Goal: Use online tool/utility: Utilize a website feature to perform a specific function

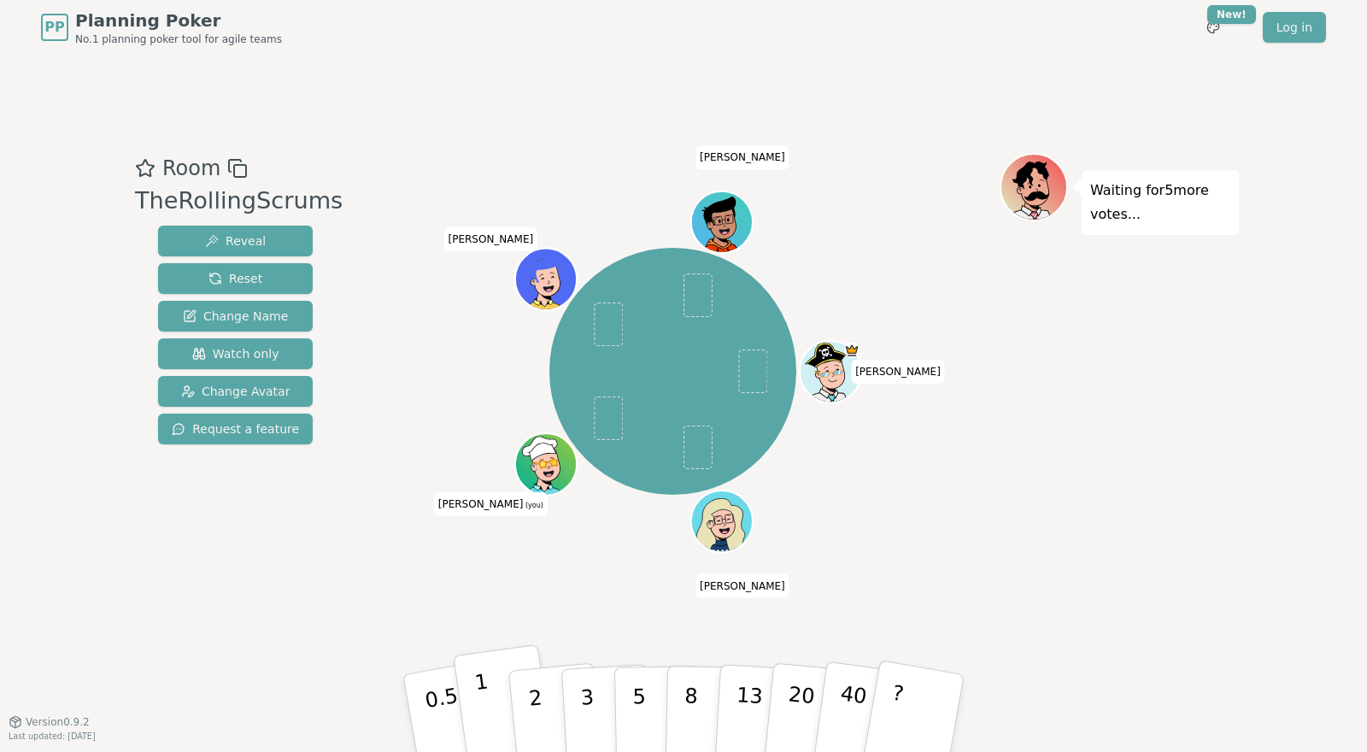
click at [487, 691] on button "1" at bounding box center [504, 713] width 102 height 138
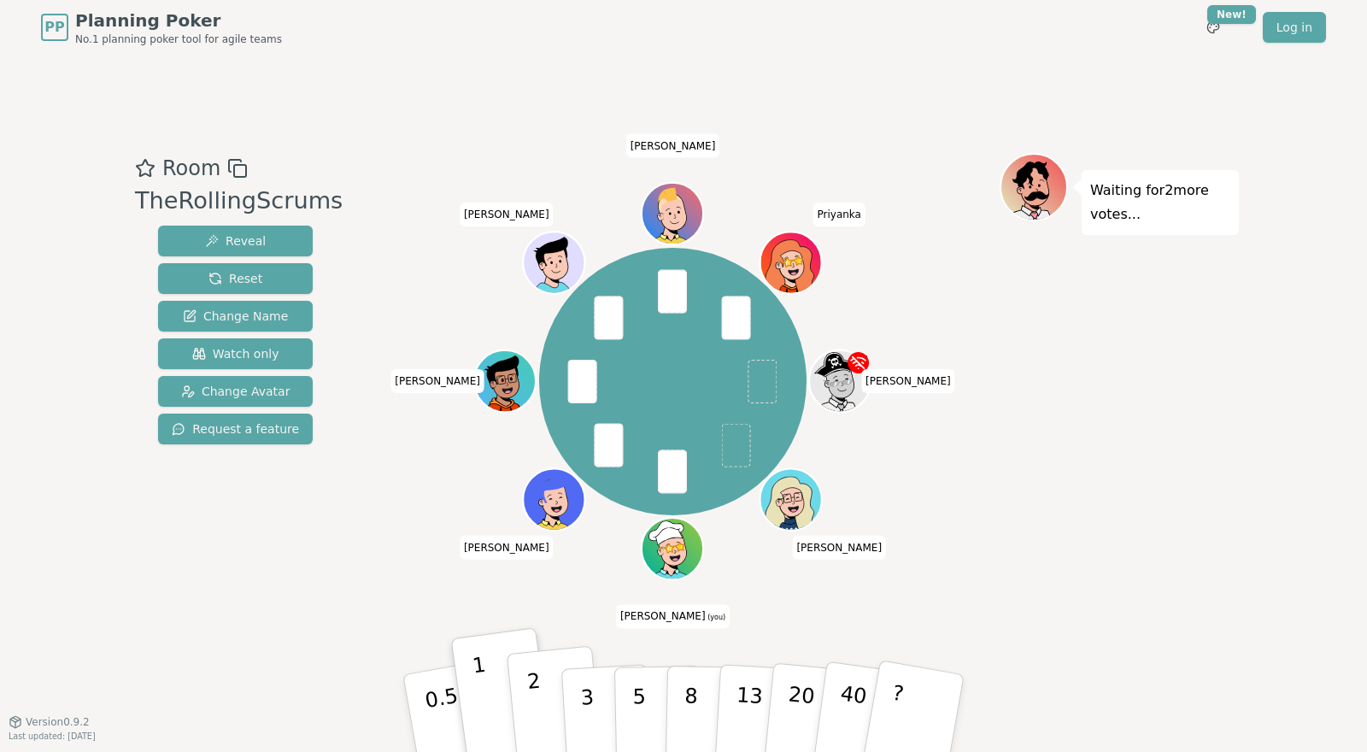
click at [549, 701] on button "2" at bounding box center [555, 714] width 97 height 136
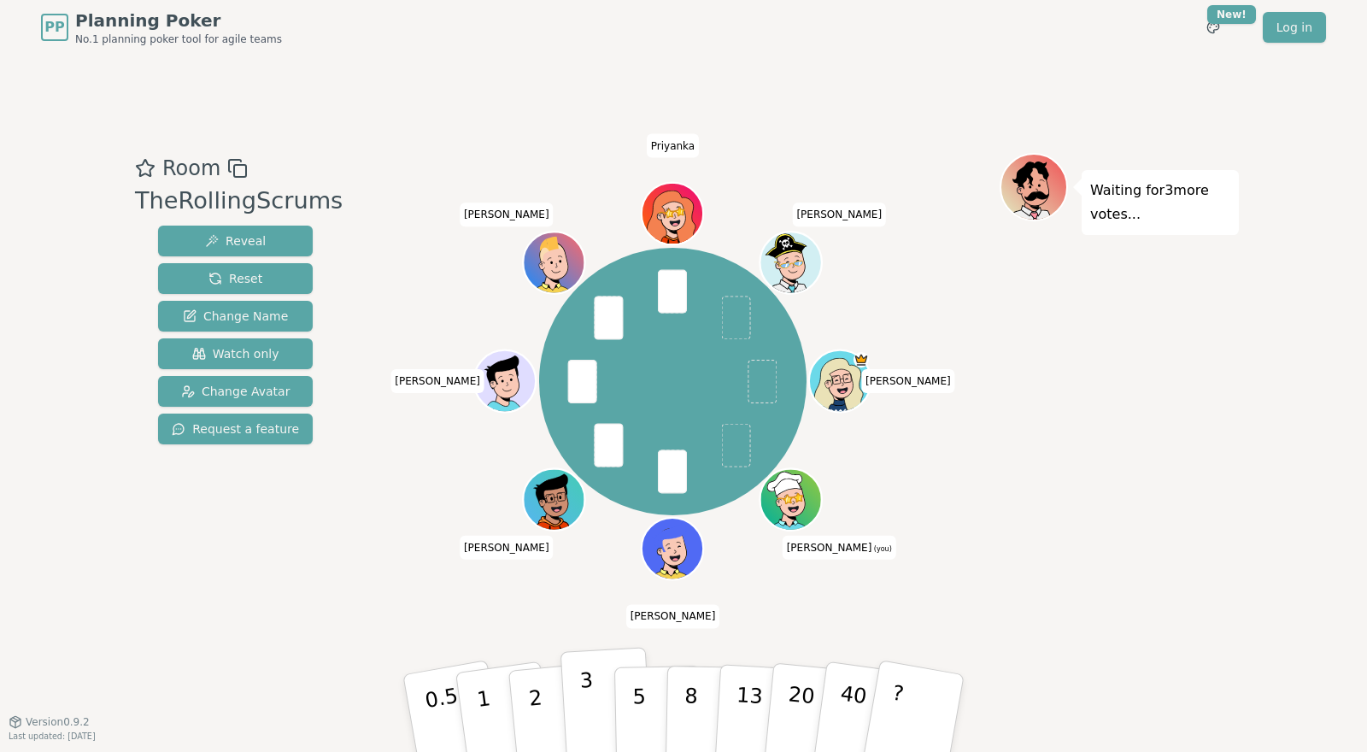
click at [593, 708] on button "3" at bounding box center [606, 713] width 93 height 133
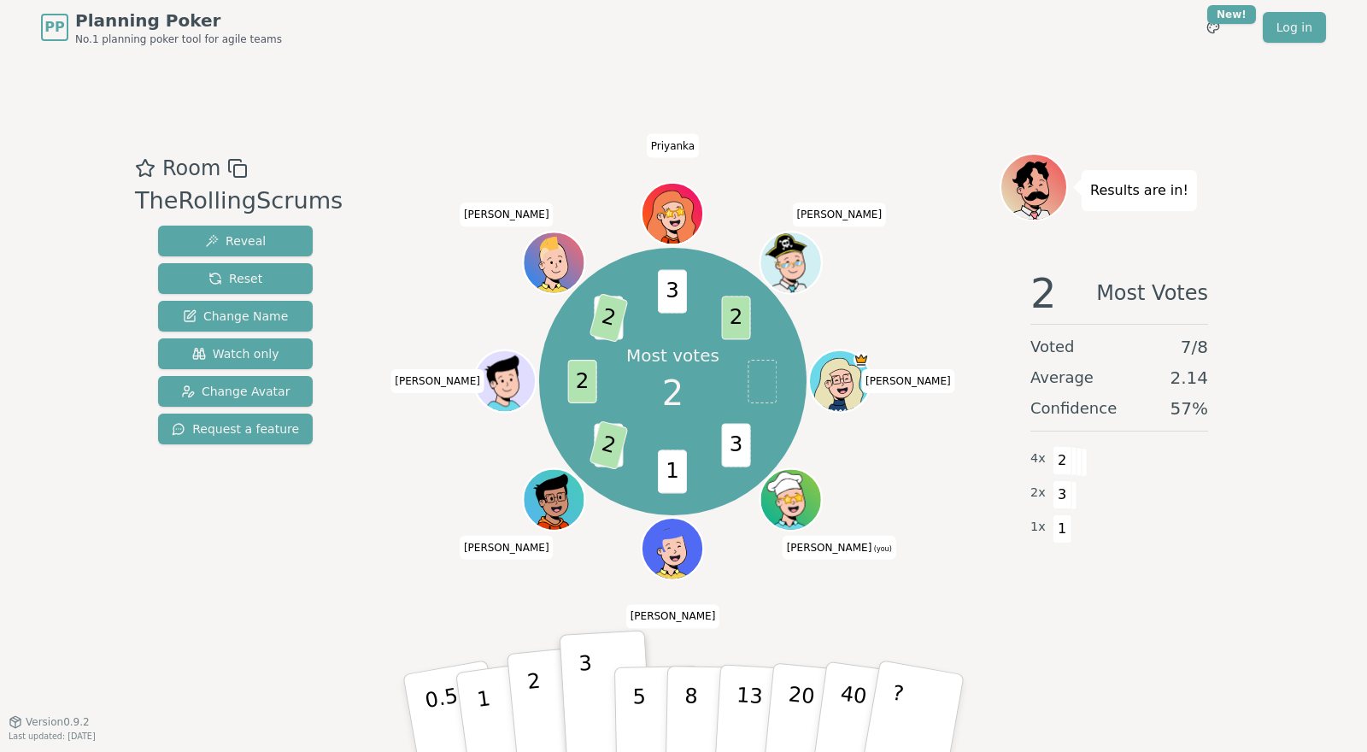
click at [534, 710] on button "2" at bounding box center [555, 714] width 97 height 136
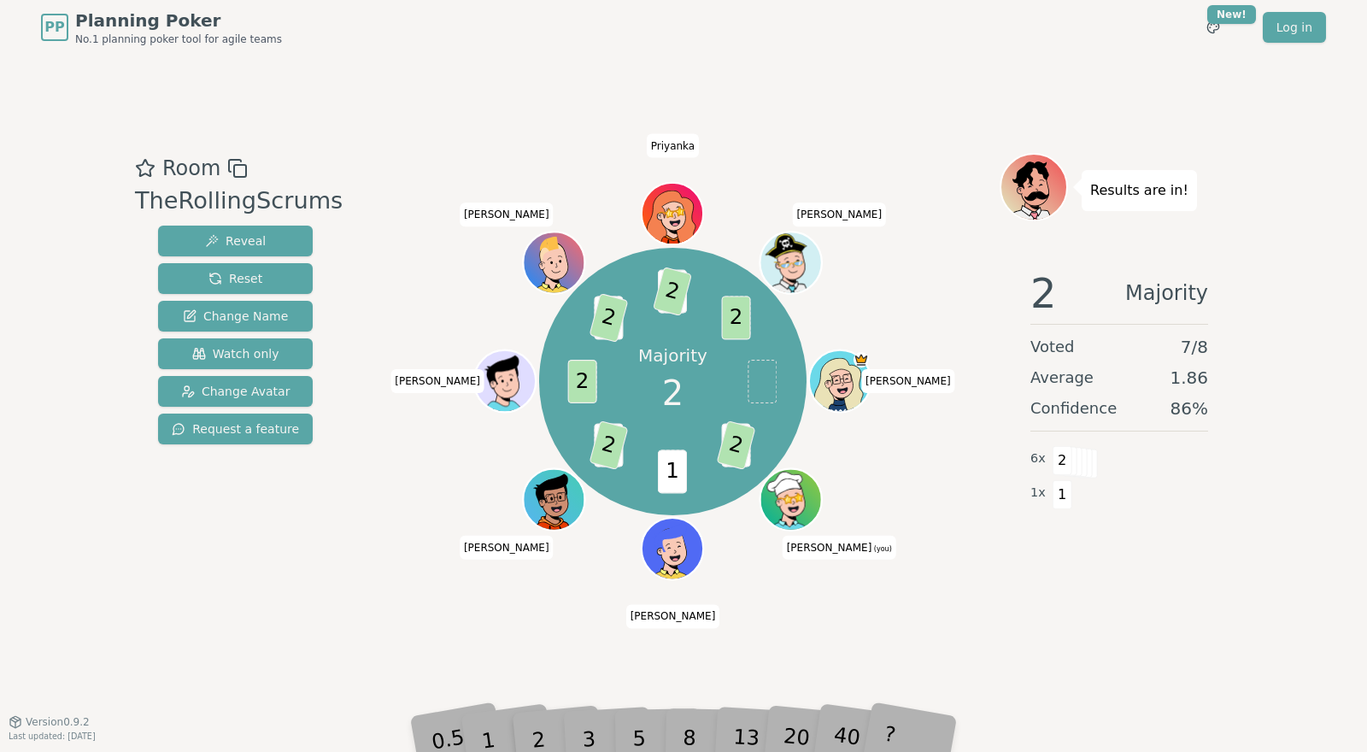
click at [561, 102] on div "Room TheRollingScrums Reveal Reset Change Name Watch only Change Avatar Request…" at bounding box center [683, 388] width 1110 height 666
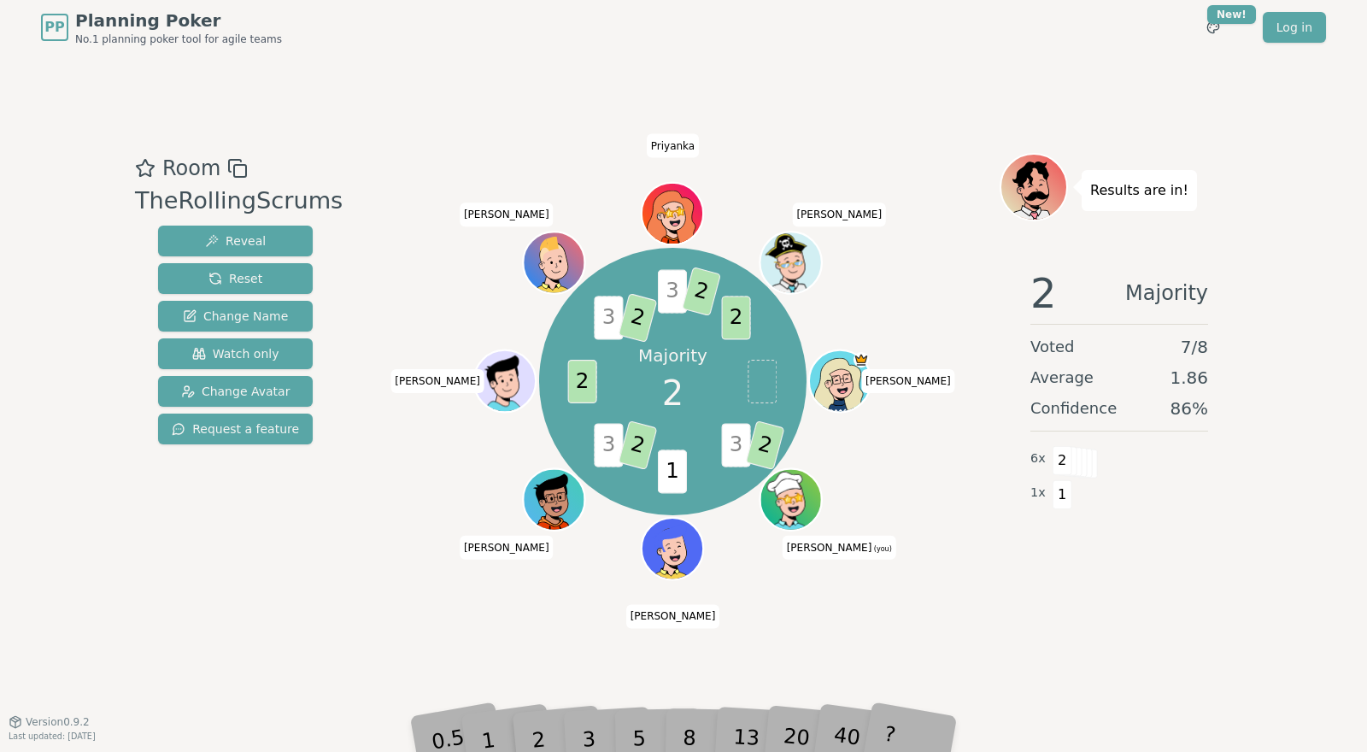
click at [664, 298] on span "3" at bounding box center [672, 291] width 29 height 44
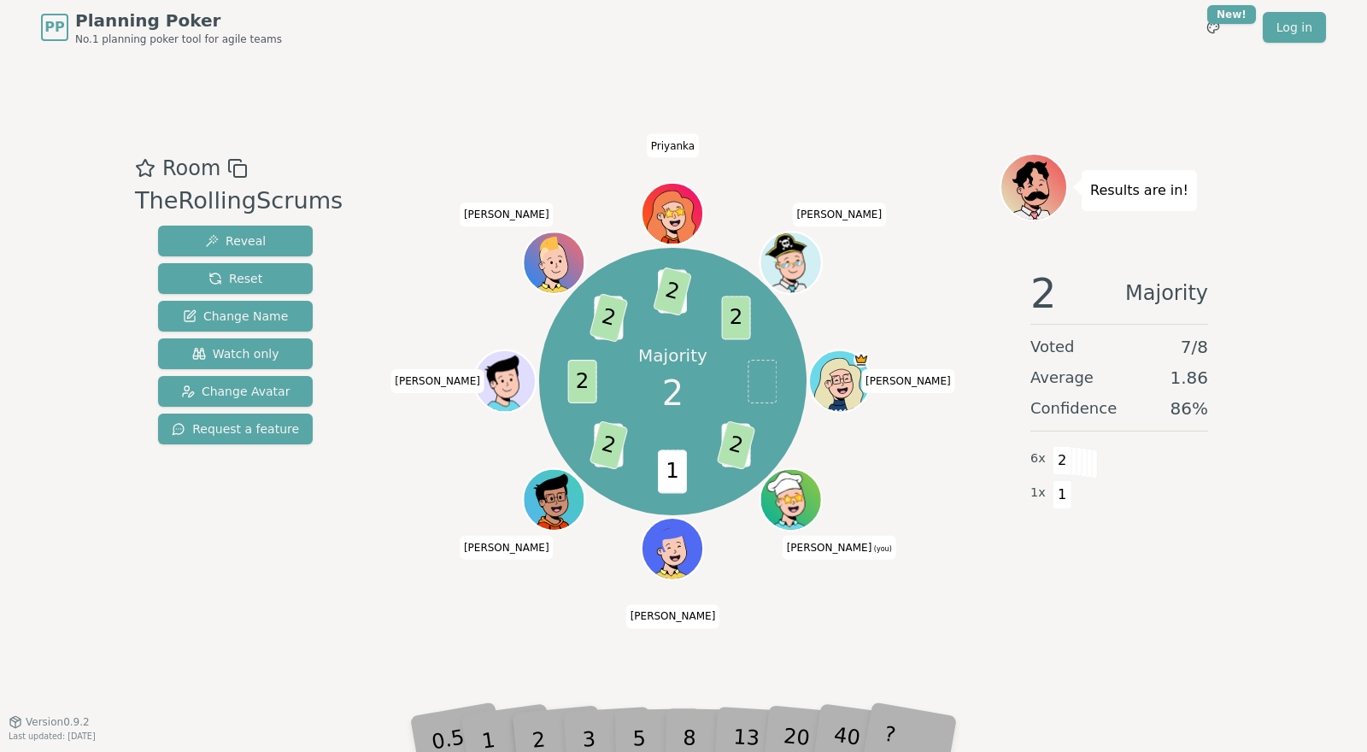
click at [517, 48] on div "PP Planning Poker No.1 planning poker tool for agile teams Toggle theme New! Lo…" at bounding box center [683, 27] width 1285 height 55
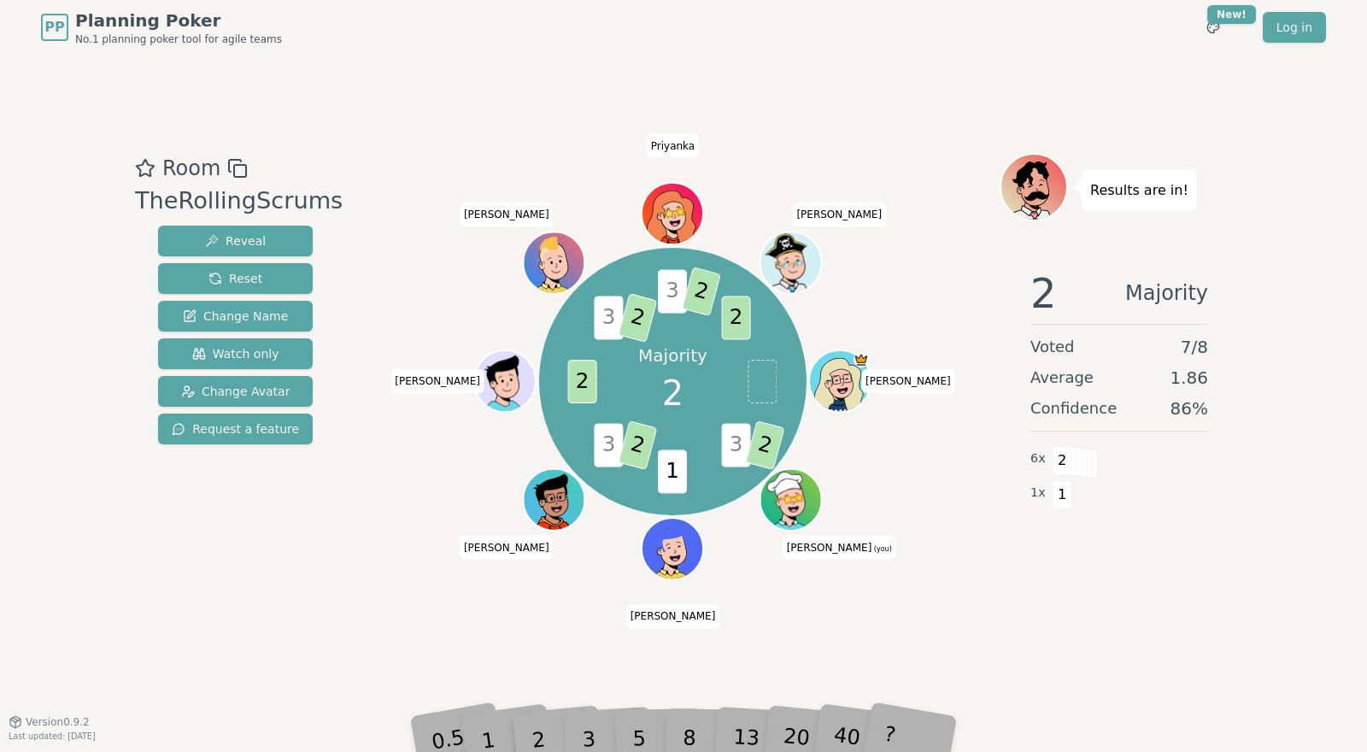
click at [672, 290] on span "3" at bounding box center [672, 291] width 29 height 44
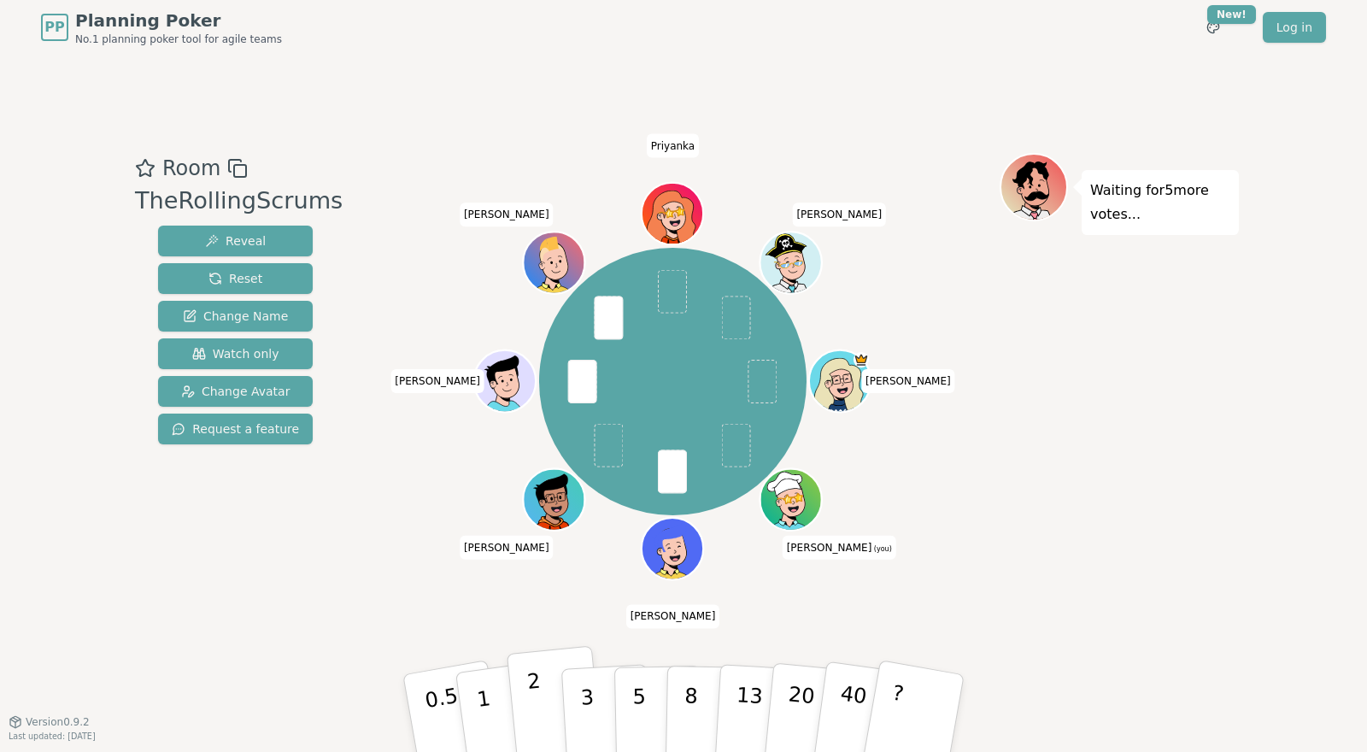
click at [538, 689] on button "2" at bounding box center [555, 714] width 97 height 136
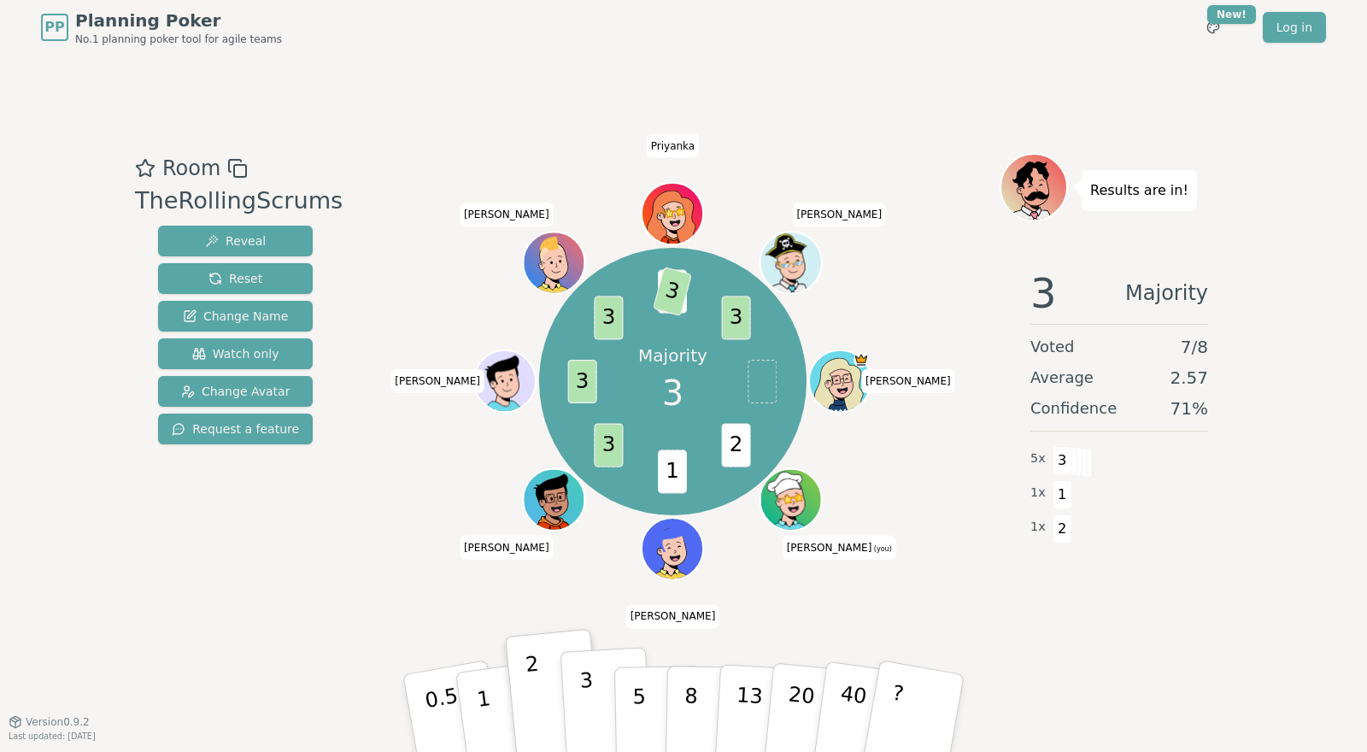
click at [585, 714] on button "3" at bounding box center [606, 713] width 93 height 133
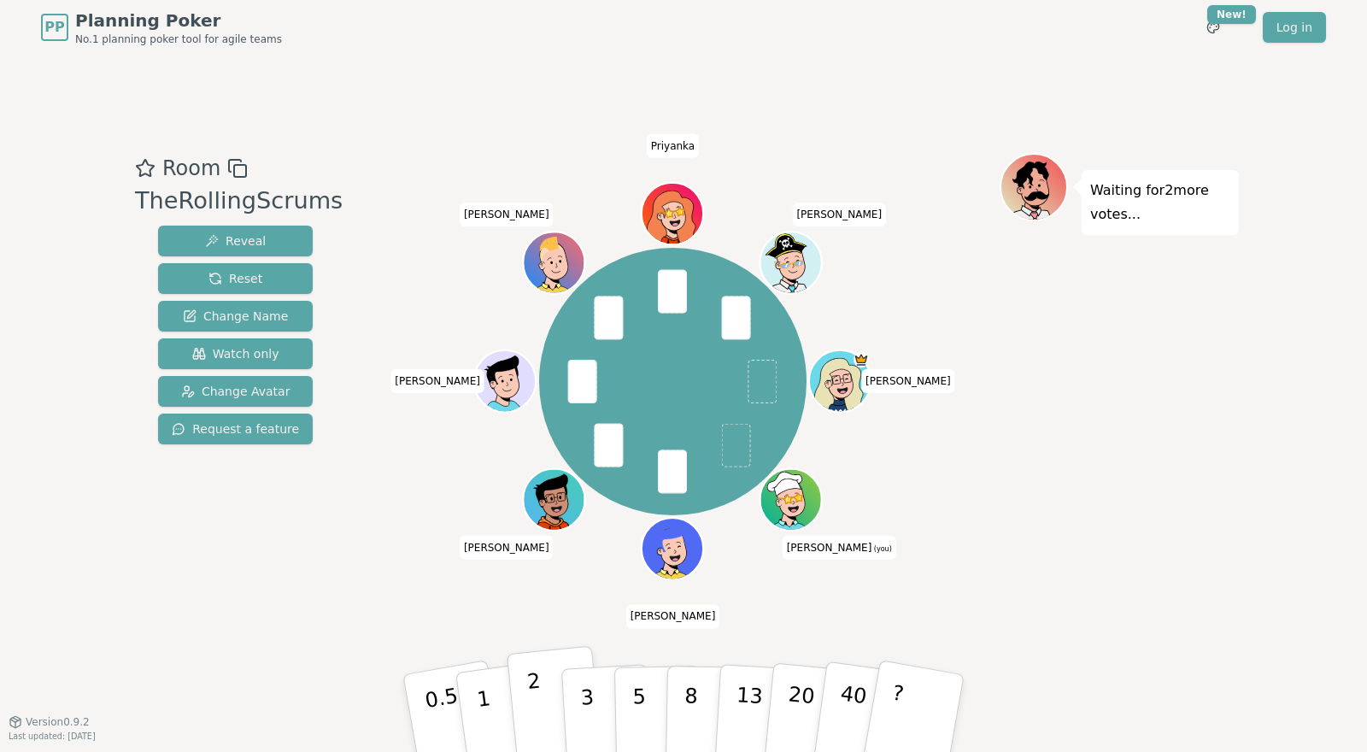
click at [543, 709] on button "2" at bounding box center [555, 714] width 97 height 136
click at [538, 705] on button "2" at bounding box center [555, 714] width 97 height 136
click at [547, 710] on button "2" at bounding box center [555, 714] width 97 height 136
click at [534, 707] on button "2" at bounding box center [555, 714] width 97 height 136
click at [532, 709] on button "2" at bounding box center [555, 714] width 97 height 136
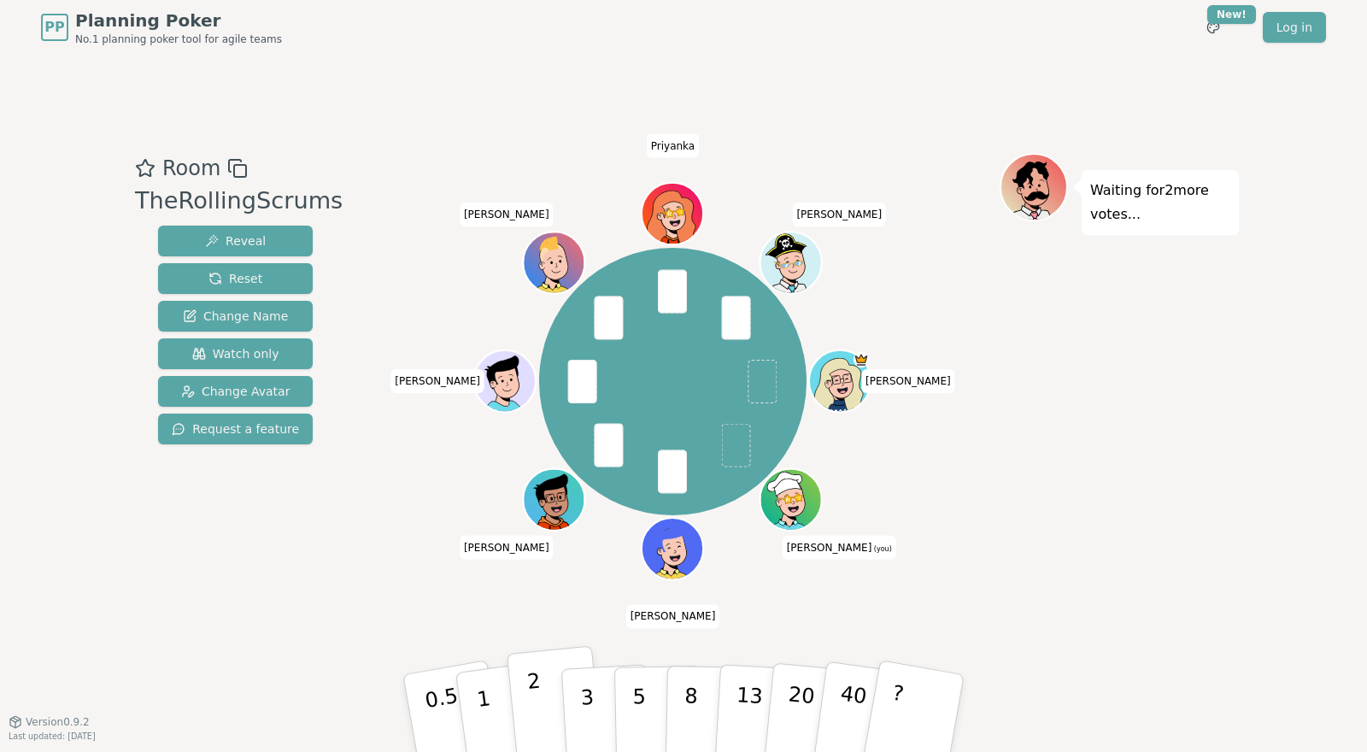
click at [527, 716] on button "2" at bounding box center [555, 714] width 97 height 136
click at [576, 713] on button "3" at bounding box center [606, 713] width 93 height 133
click at [528, 717] on button "2" at bounding box center [555, 714] width 97 height 136
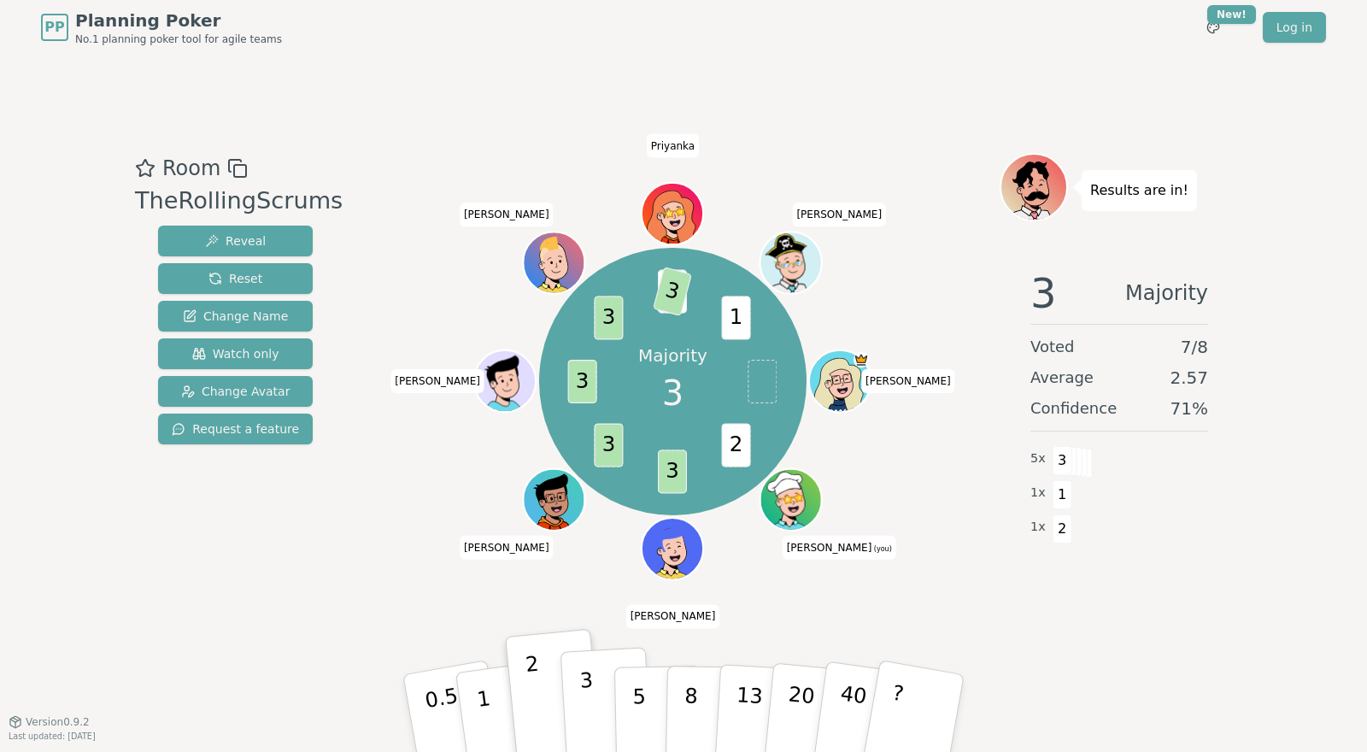
click at [587, 711] on button "3" at bounding box center [606, 713] width 93 height 133
